Goal: Book appointment/travel/reservation

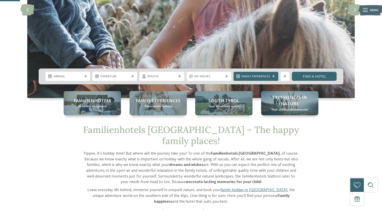
click at [78, 76] on span "Arrival" at bounding box center [67, 76] width 29 height 5
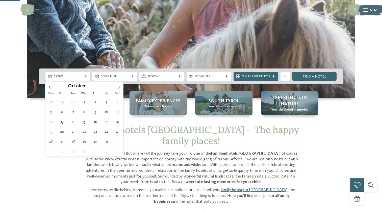
click at [117, 86] on icon at bounding box center [119, 87] width 4 height 4
click at [116, 87] on span at bounding box center [118, 86] width 9 height 9
type input "****"
click at [116, 87] on span at bounding box center [118, 86] width 9 height 9
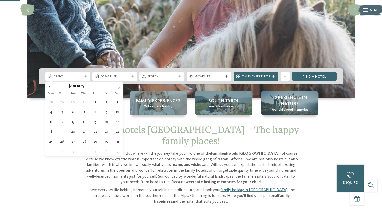
click at [116, 87] on span at bounding box center [118, 86] width 9 height 9
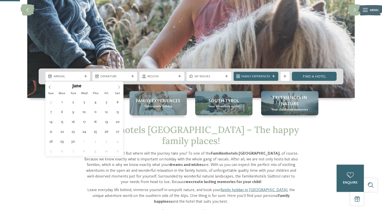
click at [116, 87] on span at bounding box center [118, 86] width 9 height 9
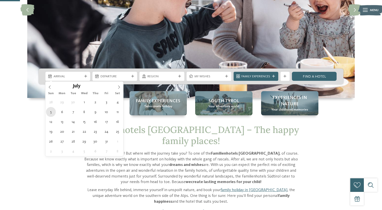
type div "[DATE]"
type input "****"
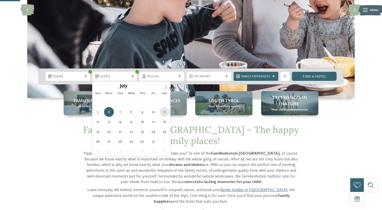
type div "[DATE]"
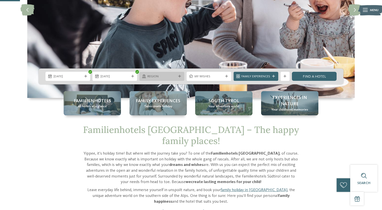
click at [156, 73] on div "Region" at bounding box center [161, 76] width 45 height 9
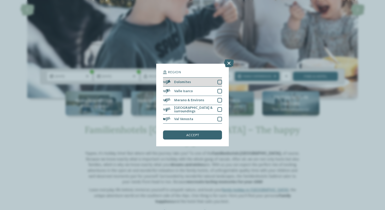
click at [198, 83] on div "Dolomites" at bounding box center [192, 82] width 59 height 9
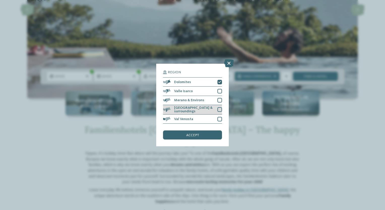
click at [197, 109] on span "[GEOGRAPHIC_DATA] & surroundings" at bounding box center [194, 109] width 40 height 7
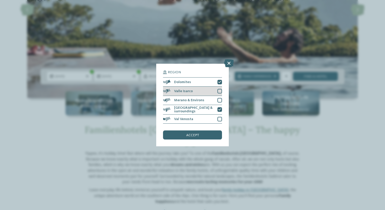
click at [198, 89] on div "Valle Isarco" at bounding box center [192, 91] width 59 height 9
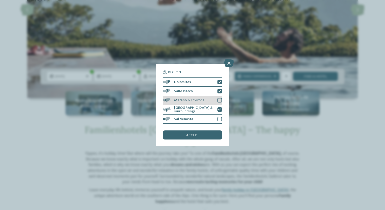
click at [193, 99] on div "Merano & Environs" at bounding box center [192, 100] width 59 height 9
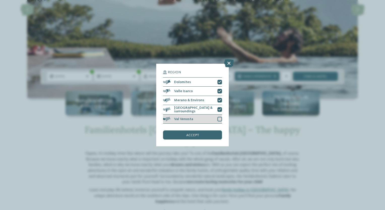
click at [187, 118] on span "Val Venosta" at bounding box center [183, 120] width 19 height 4
click at [188, 134] on span "accept" at bounding box center [192, 136] width 13 height 4
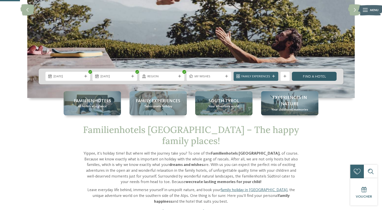
click at [301, 74] on link "Find a hotel" at bounding box center [313, 76] width 45 height 9
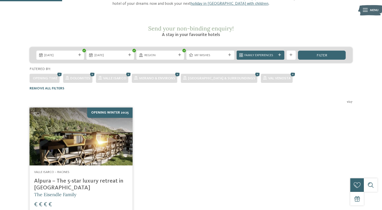
scroll to position [85, 0]
